Goal: Check status: Check status

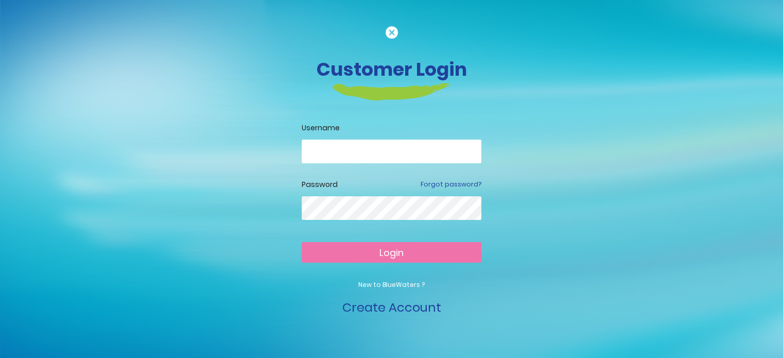
click at [326, 147] on input "email" at bounding box center [392, 152] width 180 height 24
type input "**********"
click at [302, 242] on button "Login" at bounding box center [392, 252] width 180 height 21
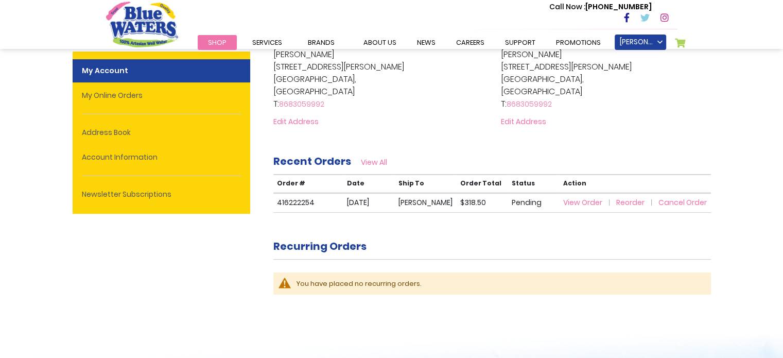
scroll to position [271, 0]
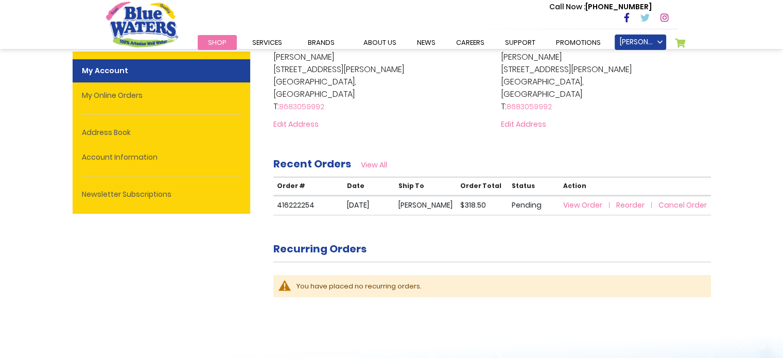
click at [570, 200] on span "View Order" at bounding box center [582, 205] width 39 height 10
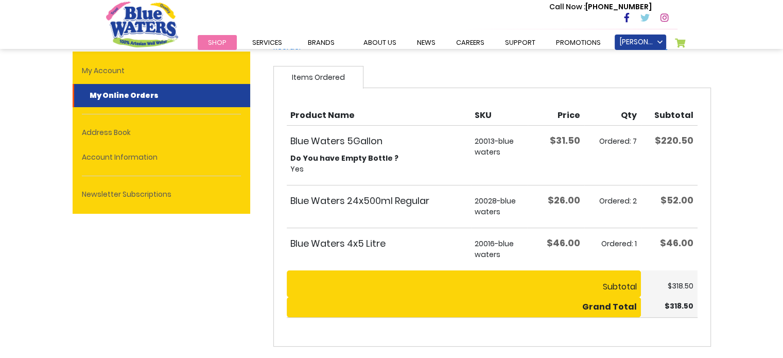
scroll to position [144, 0]
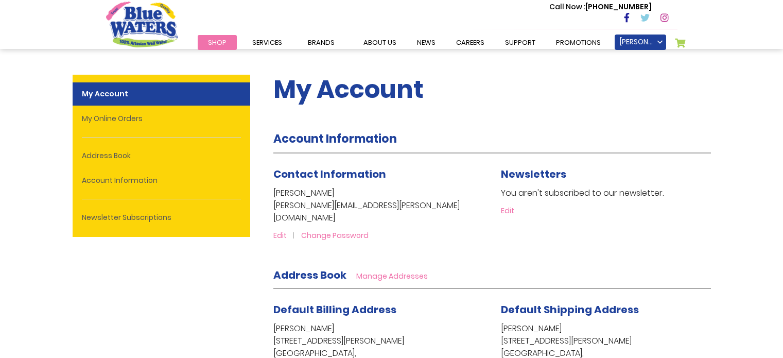
scroll to position [271, 0]
